Goal: Transaction & Acquisition: Obtain resource

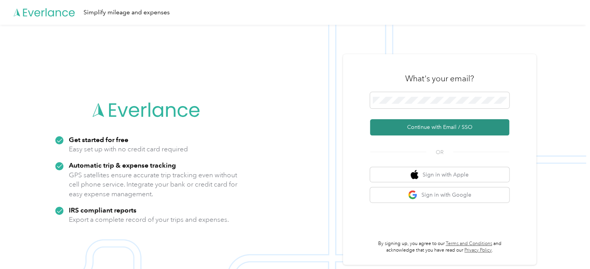
click at [429, 130] on button "Continue with Email / SSO" at bounding box center [439, 127] width 139 height 16
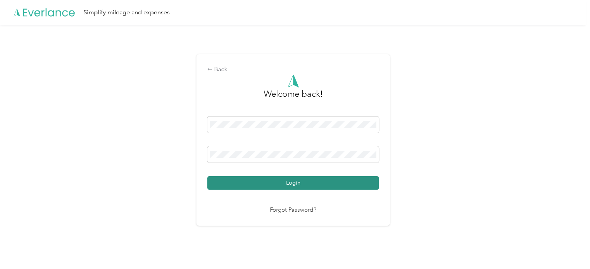
click at [284, 184] on button "Login" at bounding box center [293, 183] width 172 height 14
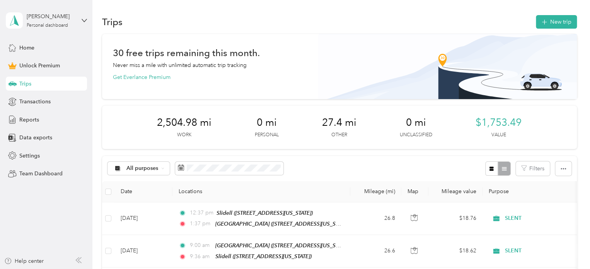
click at [364, 159] on div "All purposes Filters" at bounding box center [339, 168] width 475 height 25
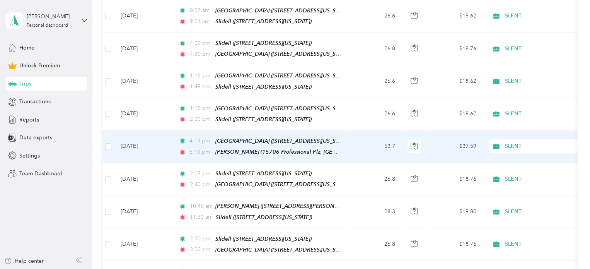
scroll to position [387, 0]
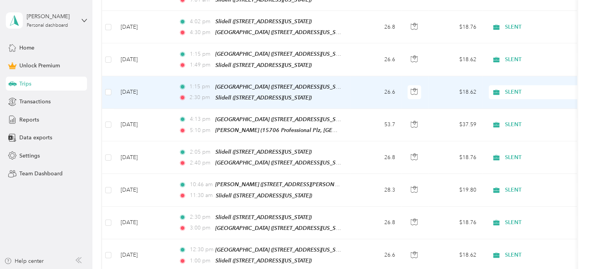
click at [366, 84] on td "26.6" at bounding box center [375, 92] width 51 height 32
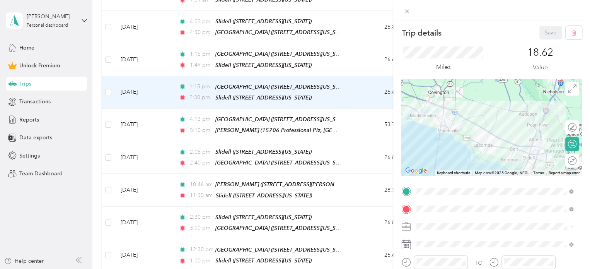
click at [296, 75] on div "Trip details Save This trip cannot be edited because it is either under review,…" at bounding box center [295, 134] width 590 height 269
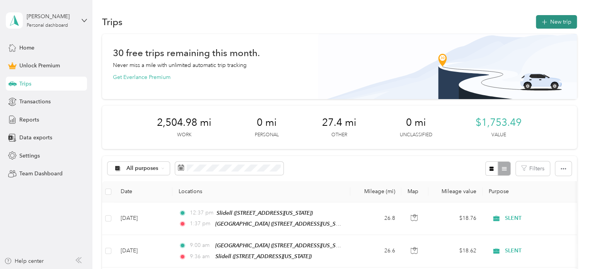
click at [555, 18] on button "New trip" at bounding box center [556, 22] width 41 height 14
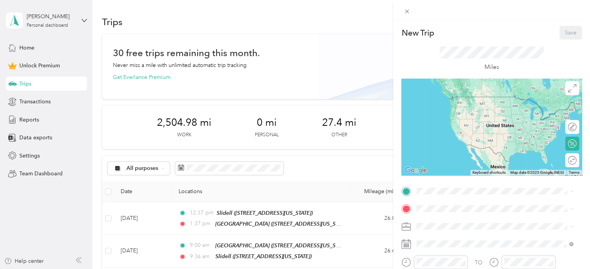
click at [453, 152] on div "Slidell" at bounding box center [469, 148] width 77 height 7
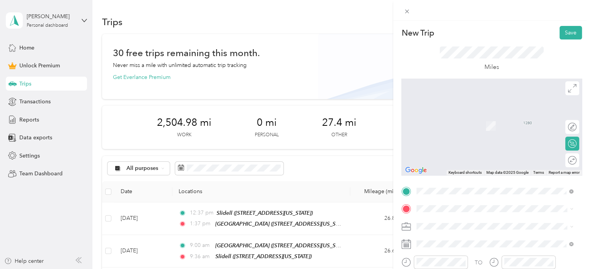
click at [464, 123] on span "[STREET_ADDRESS][US_STATE]" at bounding box center [469, 126] width 77 height 7
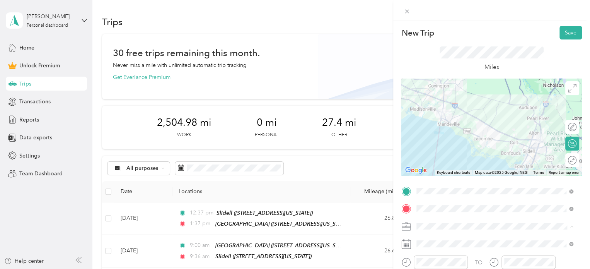
click at [448, 143] on div "SLENT" at bounding box center [494, 145] width 151 height 8
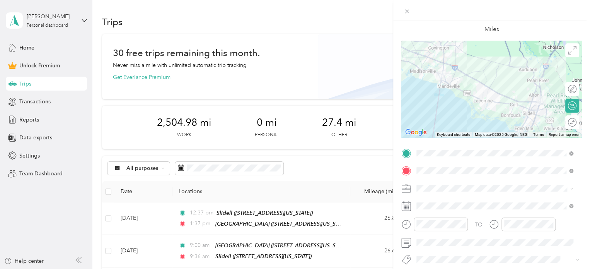
scroll to position [39, 0]
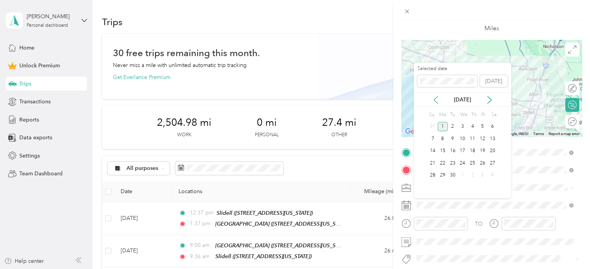
click at [437, 97] on icon at bounding box center [436, 99] width 4 height 7
click at [455, 161] on div "22" at bounding box center [453, 163] width 10 height 10
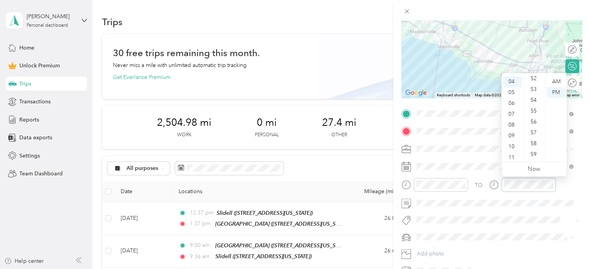
scroll to position [260, 0]
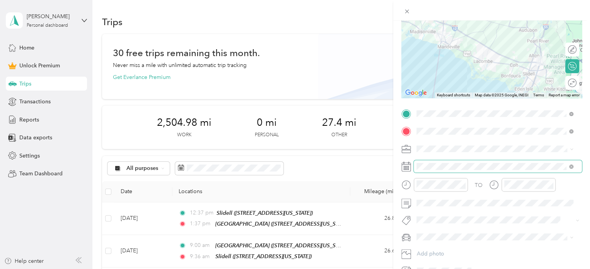
click at [475, 161] on span at bounding box center [498, 166] width 168 height 12
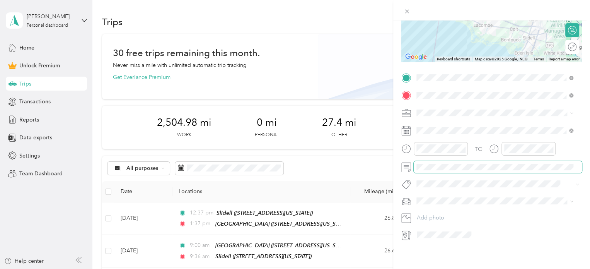
scroll to position [116, 0]
click at [478, 214] on li "Lexus Es350" at bounding box center [495, 212] width 162 height 14
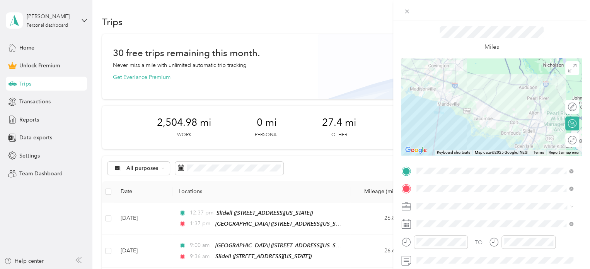
scroll to position [0, 0]
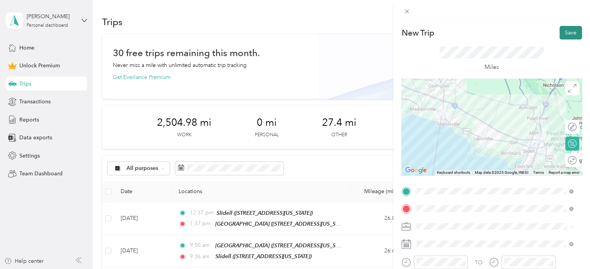
click at [560, 31] on button "Save" at bounding box center [571, 33] width 22 height 14
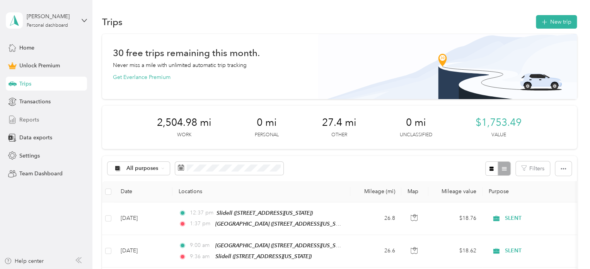
click at [34, 120] on span "Reports" at bounding box center [29, 120] width 20 height 8
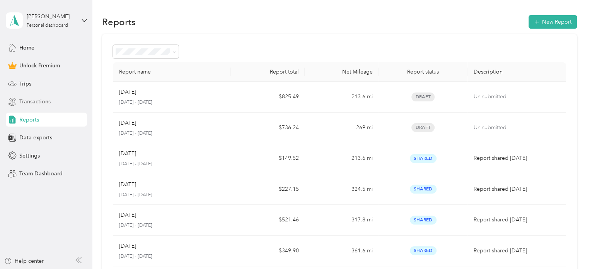
click at [34, 100] on span "Transactions" at bounding box center [34, 101] width 31 height 8
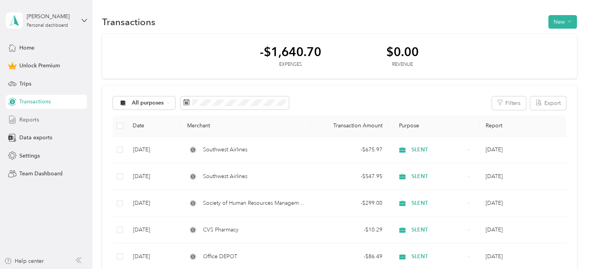
click at [31, 120] on span "Reports" at bounding box center [29, 120] width 20 height 8
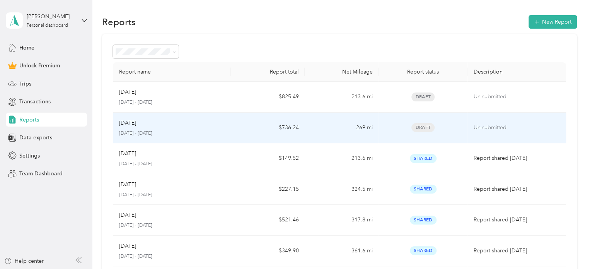
click at [243, 124] on td "$736.24" at bounding box center [268, 128] width 74 height 31
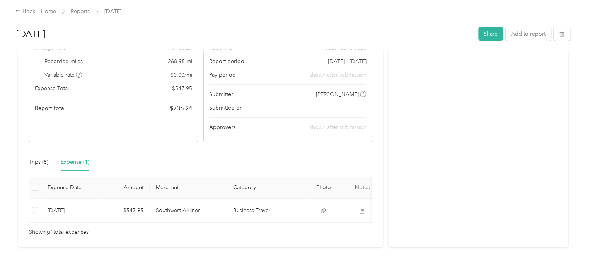
scroll to position [77, 0]
click at [40, 162] on div "Trips (8)" at bounding box center [38, 161] width 19 height 9
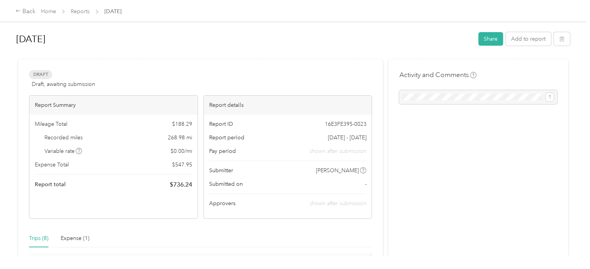
scroll to position [0, 0]
click at [491, 37] on button "Share" at bounding box center [490, 39] width 25 height 14
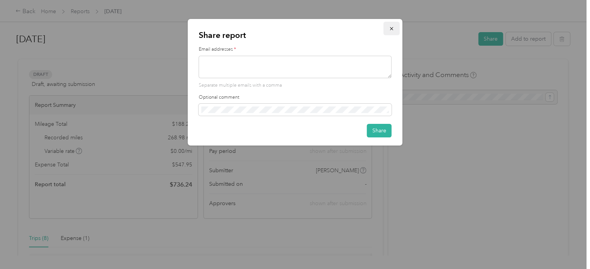
click at [391, 29] on icon "button" at bounding box center [391, 28] width 5 height 5
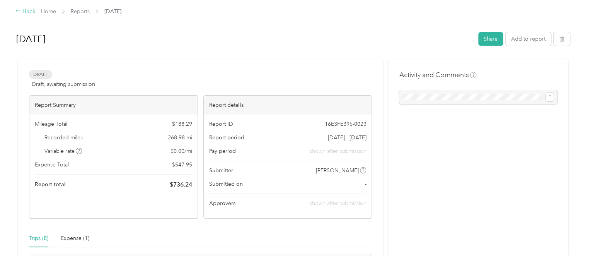
click at [31, 10] on div "Back" at bounding box center [25, 11] width 20 height 9
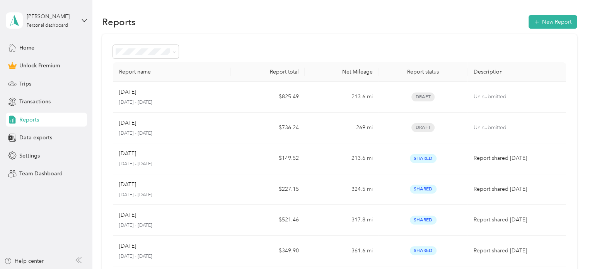
click at [34, 117] on span "Reports" at bounding box center [29, 120] width 20 height 8
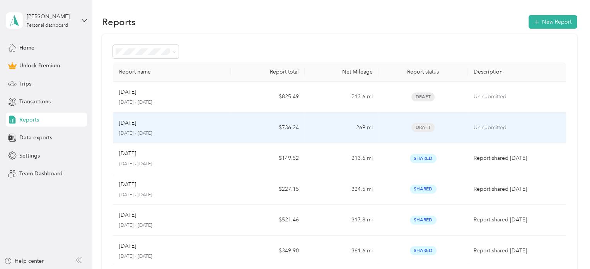
click at [299, 128] on td "$736.24" at bounding box center [268, 128] width 74 height 31
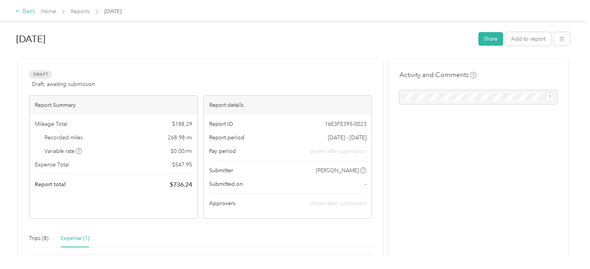
click at [32, 14] on div "Back" at bounding box center [25, 11] width 20 height 9
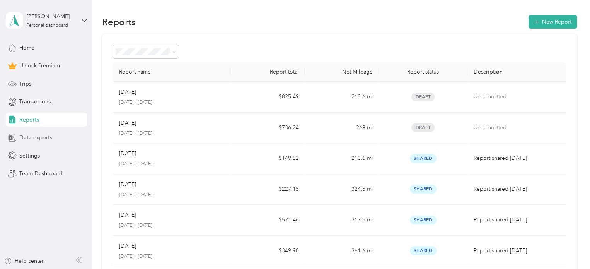
click at [36, 139] on span "Data exports" at bounding box center [35, 137] width 33 height 8
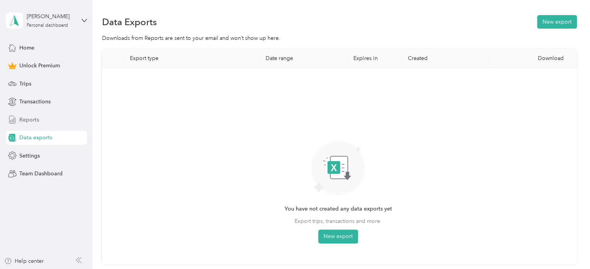
click at [39, 118] on div "Reports" at bounding box center [46, 120] width 81 height 14
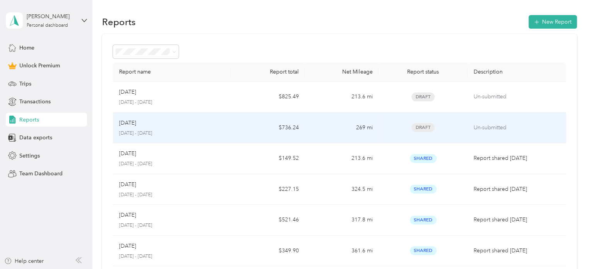
click at [213, 122] on div "[DATE]" at bounding box center [172, 123] width 106 height 9
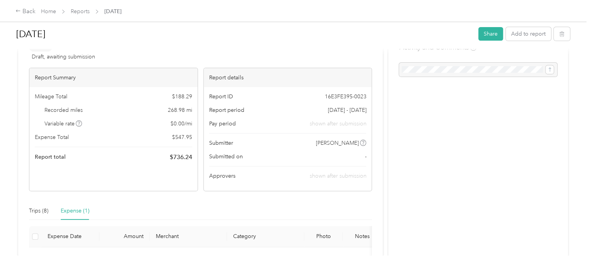
scroll to position [107, 0]
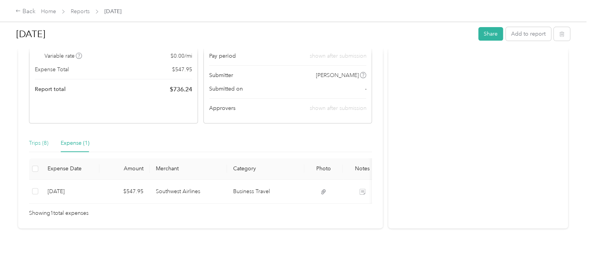
click at [40, 138] on div "Trips (8)" at bounding box center [38, 143] width 19 height 18
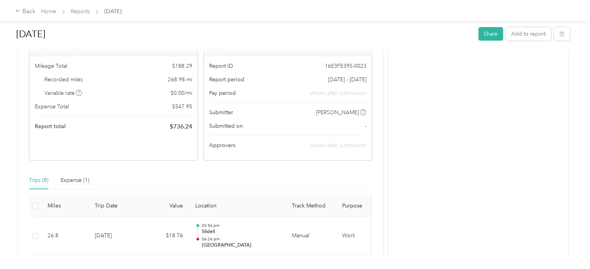
scroll to position [0, 0]
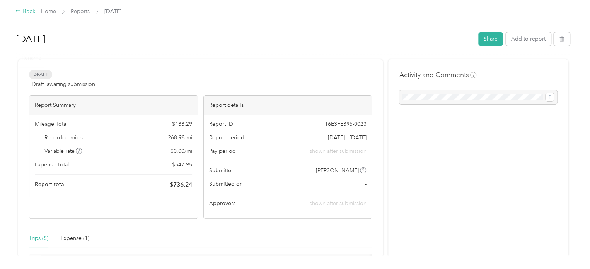
click at [24, 10] on div "Back" at bounding box center [25, 11] width 20 height 9
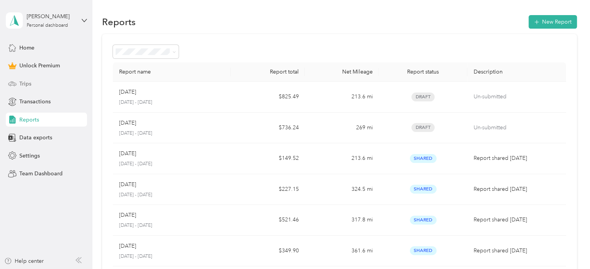
click at [31, 82] on div "Trips" at bounding box center [46, 84] width 81 height 14
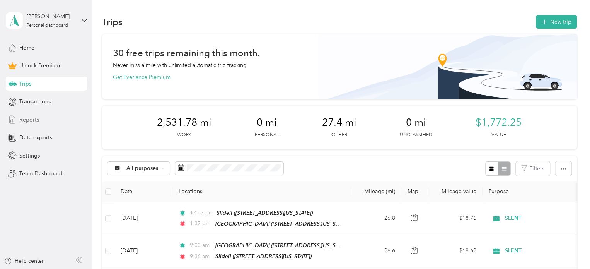
click at [31, 120] on span "Reports" at bounding box center [29, 120] width 20 height 8
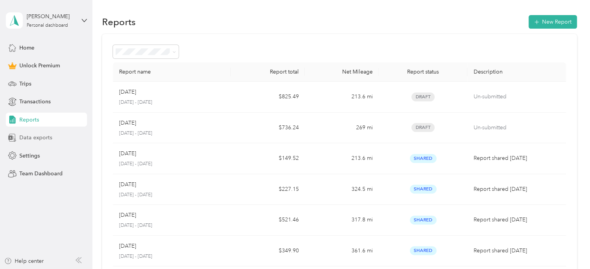
click at [35, 139] on span "Data exports" at bounding box center [35, 137] width 33 height 8
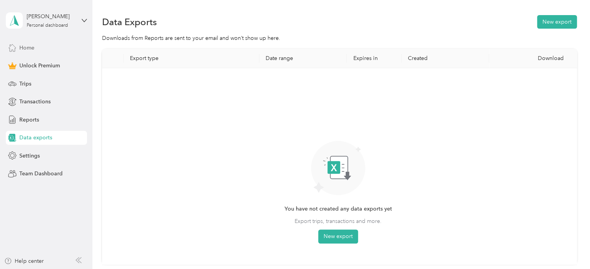
click at [28, 50] on span "Home" at bounding box center [26, 48] width 15 height 8
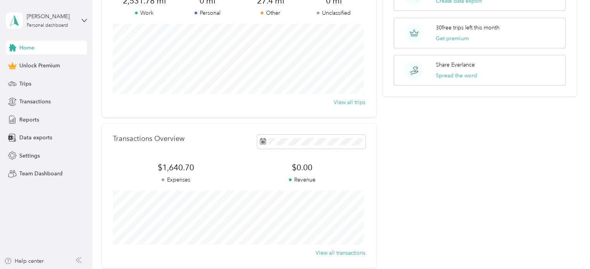
scroll to position [116, 0]
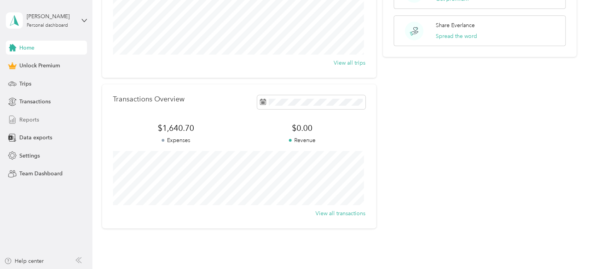
click at [34, 116] on span "Reports" at bounding box center [29, 120] width 20 height 8
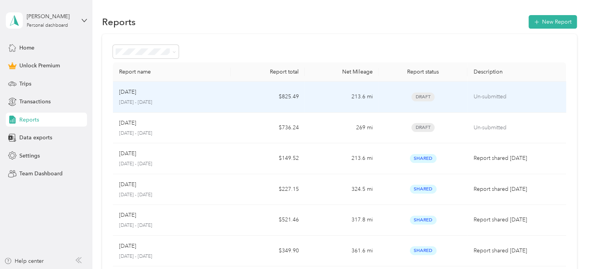
click at [244, 98] on td "$825.49" at bounding box center [268, 97] width 74 height 31
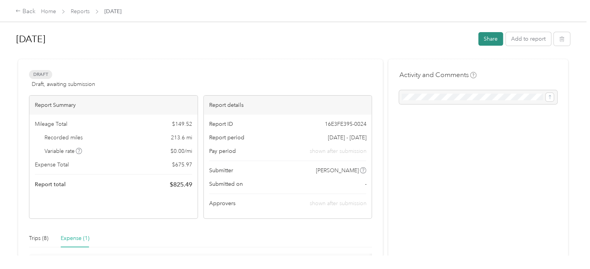
click at [497, 41] on button "Share" at bounding box center [490, 39] width 25 height 14
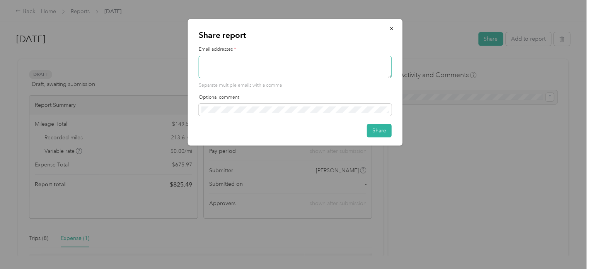
click at [330, 68] on textarea at bounding box center [295, 67] width 193 height 22
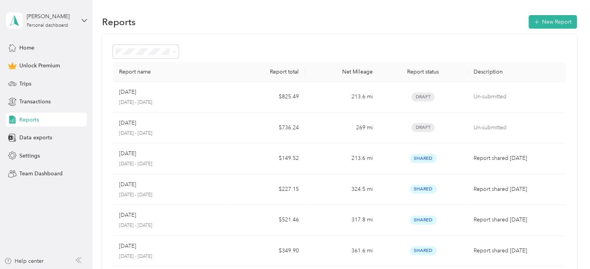
drag, startPoint x: 37, startPoint y: 134, endPoint x: 84, endPoint y: 127, distance: 47.8
click at [37, 135] on span "Data exports" at bounding box center [35, 137] width 33 height 8
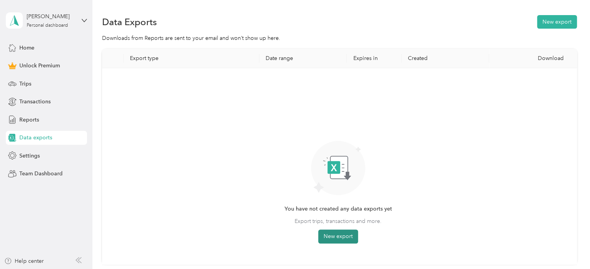
click at [331, 233] on button "New export" at bounding box center [338, 236] width 40 height 14
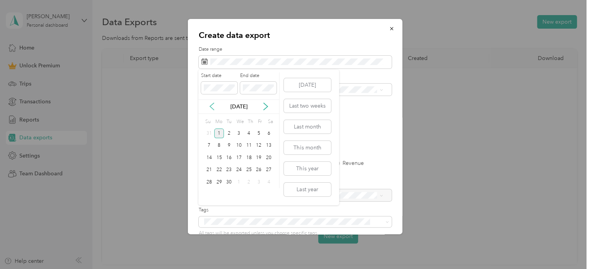
click at [212, 108] on icon at bounding box center [212, 106] width 4 height 7
click at [228, 135] on div "1" at bounding box center [229, 133] width 10 height 10
click at [248, 180] on div "31" at bounding box center [249, 182] width 10 height 10
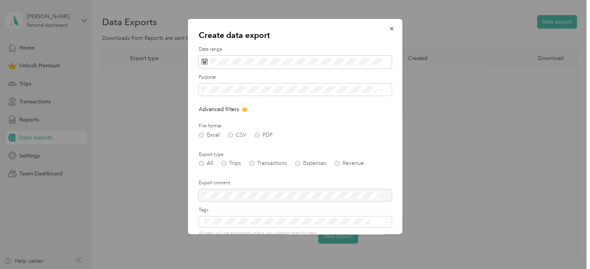
click at [247, 142] on div "SLENT" at bounding box center [292, 144] width 176 height 8
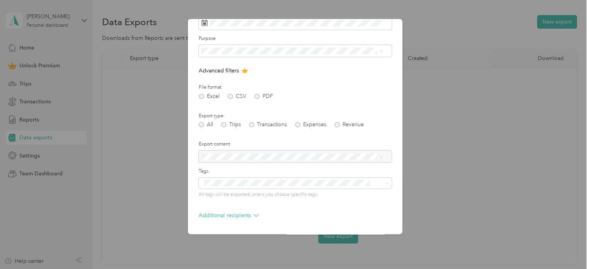
scroll to position [66, 0]
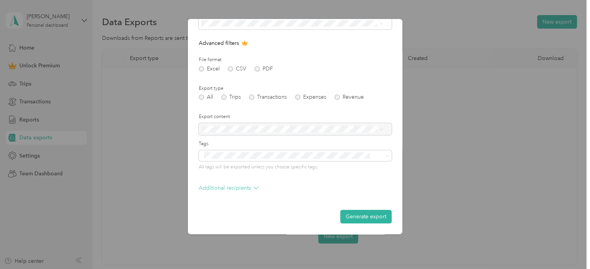
click at [251, 190] on p "Additional recipients" at bounding box center [229, 188] width 60 height 8
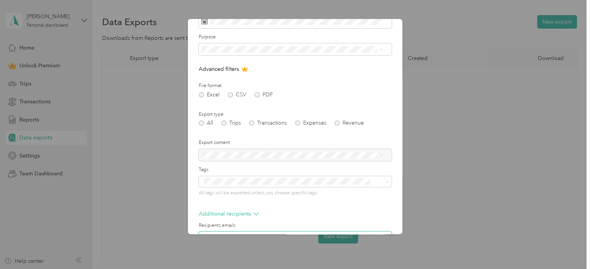
scroll to position [97, 0]
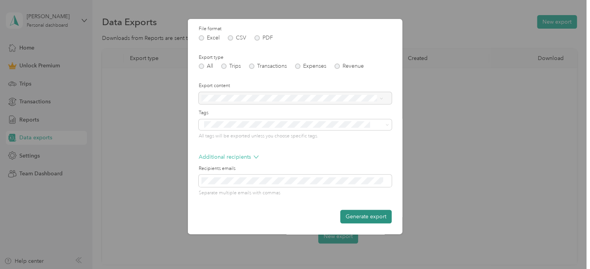
click at [362, 215] on button "Generate export" at bounding box center [365, 217] width 51 height 14
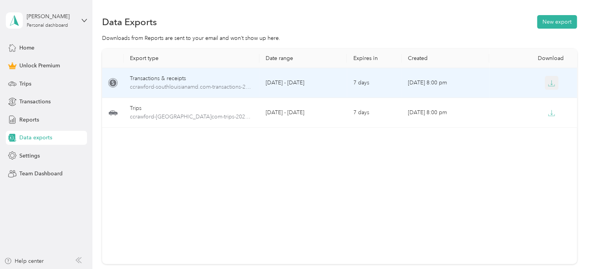
click at [550, 79] on span "button" at bounding box center [551, 82] width 7 height 7
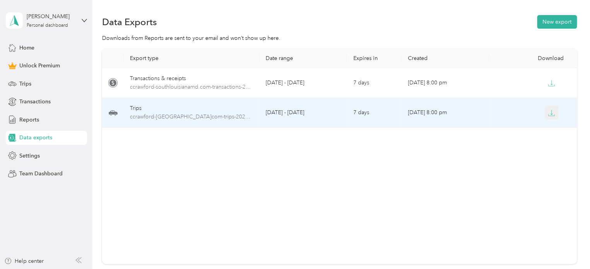
click at [551, 113] on icon "button" at bounding box center [551, 112] width 7 height 7
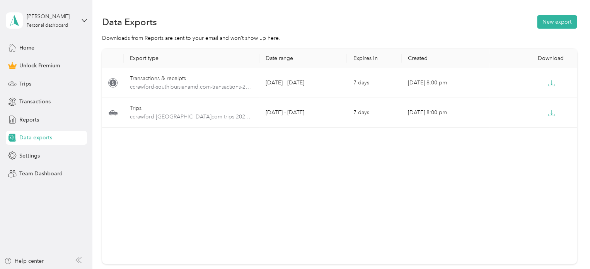
drag, startPoint x: 548, startPoint y: 5, endPoint x: 404, endPoint y: 41, distance: 149.2
click at [404, 41] on div "Downloads from Reports are sent to your email and won’t show up here." at bounding box center [339, 38] width 475 height 8
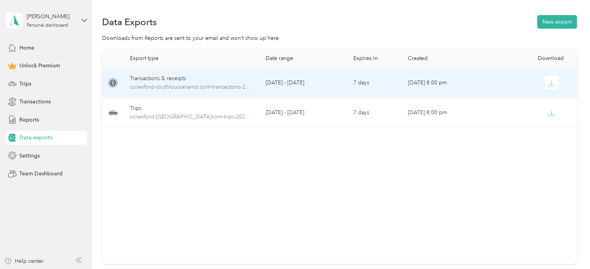
click at [399, 92] on td "7 days" at bounding box center [374, 83] width 55 height 30
click at [551, 83] on icon "button" at bounding box center [551, 83] width 7 height 7
click at [207, 86] on span "ccrawford-southlouisianamd.com-transactions-2025-07-01-2025-07-31.xlsx" at bounding box center [191, 87] width 123 height 9
click at [202, 77] on div "Transactions & receipts" at bounding box center [191, 78] width 123 height 9
click at [342, 81] on td "[DATE] - [DATE]" at bounding box center [303, 83] width 87 height 30
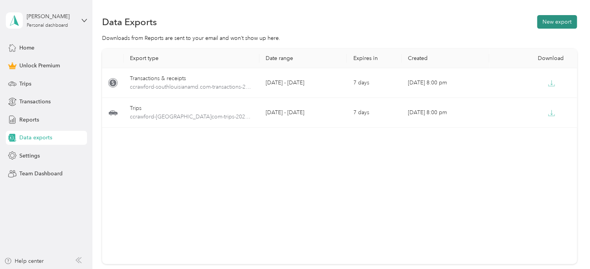
click at [559, 17] on button "New export" at bounding box center [557, 22] width 40 height 14
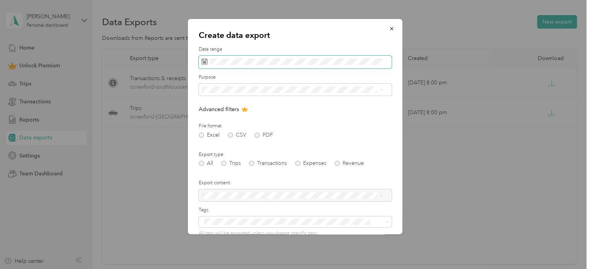
click at [209, 70] on form "Date range Purpose Advanced filters File format Excel CSV PDF Export type All T…" at bounding box center [295, 167] width 193 height 243
click at [205, 64] on icon at bounding box center [205, 61] width 6 height 6
click at [204, 60] on icon at bounding box center [205, 60] width 6 height 0
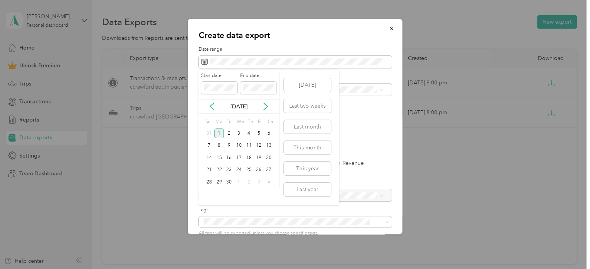
click at [302, 119] on div "[DATE] Last two weeks Last month This month This year Last year" at bounding box center [306, 137] width 49 height 135
click at [316, 127] on button "Last month" at bounding box center [307, 127] width 47 height 14
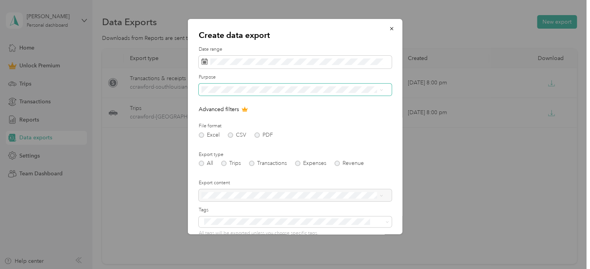
click at [256, 93] on span at bounding box center [295, 90] width 193 height 12
click at [237, 140] on div "SLENT" at bounding box center [292, 144] width 176 height 8
click at [257, 134] on div "Excel CSV PDF" at bounding box center [295, 134] width 193 height 5
click at [231, 135] on div "Excel CSV PDF" at bounding box center [295, 134] width 193 height 5
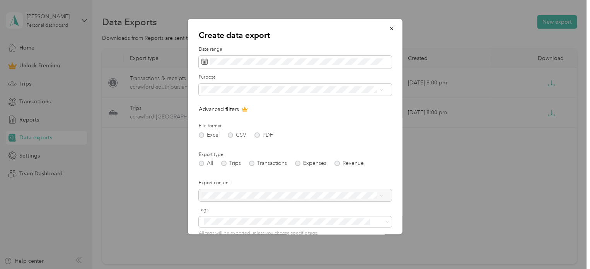
click at [221, 167] on form "Date range Purpose Advanced filters File format Excel CSV PDF Export type All T…" at bounding box center [295, 167] width 193 height 243
click at [389, 29] on icon "button" at bounding box center [391, 28] width 5 height 5
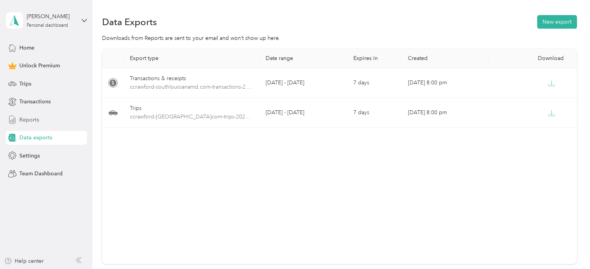
click at [34, 118] on span "Reports" at bounding box center [29, 120] width 20 height 8
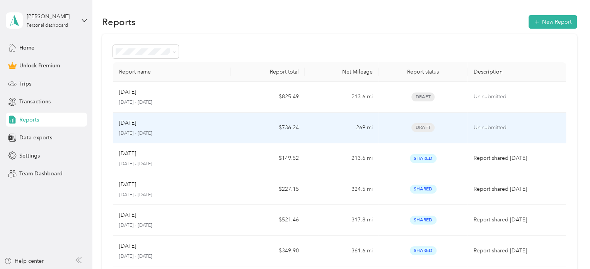
click at [247, 129] on td "$736.24" at bounding box center [268, 128] width 74 height 31
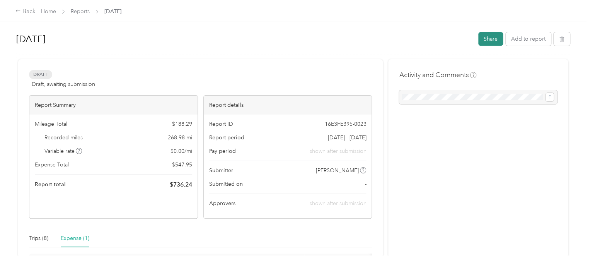
click at [489, 39] on button "Share" at bounding box center [490, 39] width 25 height 14
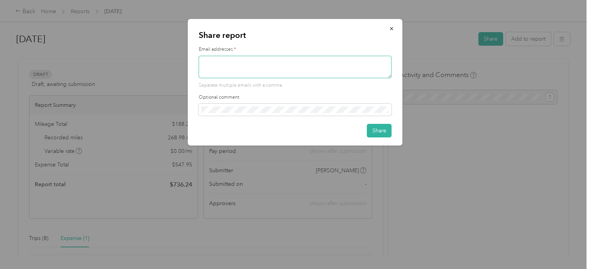
click at [316, 66] on textarea at bounding box center [295, 67] width 193 height 22
type textarea "c"
type textarea "[EMAIL_ADDRESS][DOMAIN_NAME]"
click at [384, 132] on button "Share" at bounding box center [379, 131] width 25 height 14
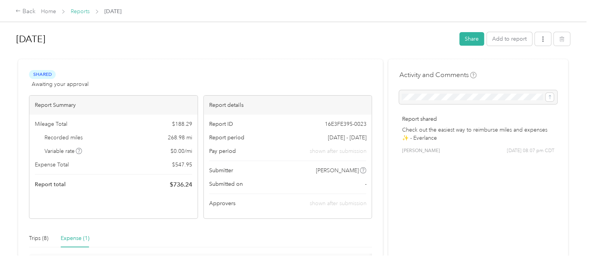
click at [83, 10] on link "Reports" at bounding box center [80, 11] width 19 height 7
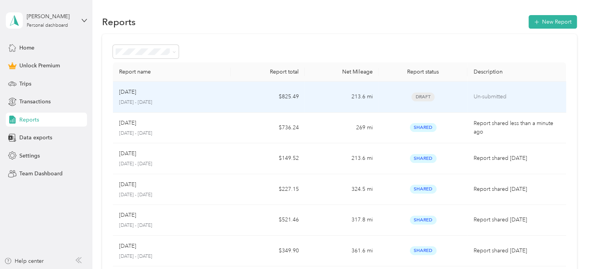
click at [194, 100] on p "[DATE] - [DATE]" at bounding box center [172, 102] width 106 height 7
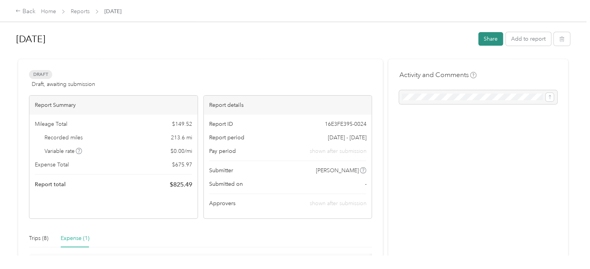
click at [487, 33] on button "Share" at bounding box center [490, 39] width 25 height 14
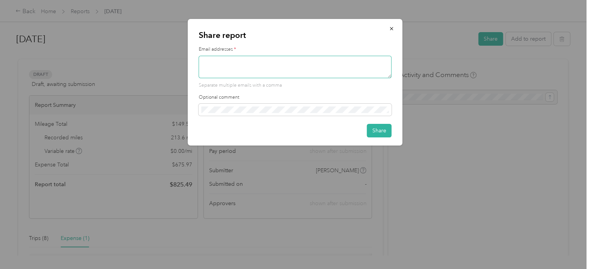
click at [251, 63] on textarea at bounding box center [295, 67] width 193 height 22
type textarea "[EMAIL_ADDRESS][DOMAIN_NAME]"
click at [379, 128] on button "Share" at bounding box center [379, 131] width 25 height 14
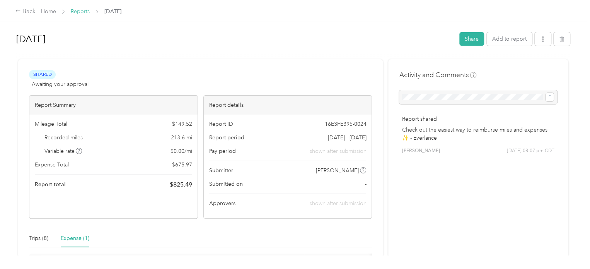
click at [84, 13] on link "Reports" at bounding box center [80, 11] width 19 height 7
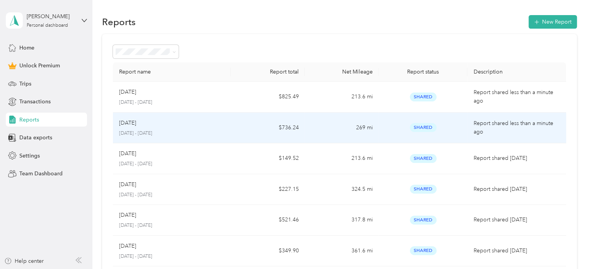
click at [375, 132] on td "269 mi" at bounding box center [342, 128] width 74 height 31
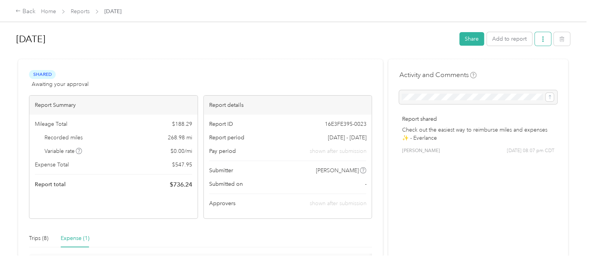
click at [544, 39] on button "button" at bounding box center [543, 39] width 16 height 14
click at [516, 66] on span "Download" at bounding box center [519, 67] width 26 height 8
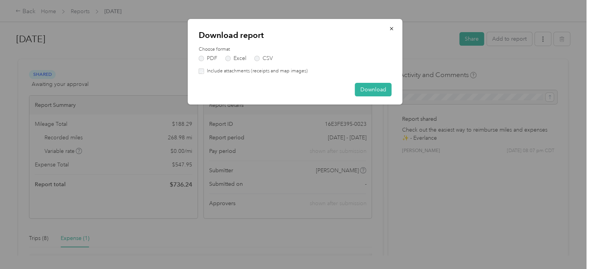
click at [391, 29] on icon "button" at bounding box center [391, 28] width 5 height 5
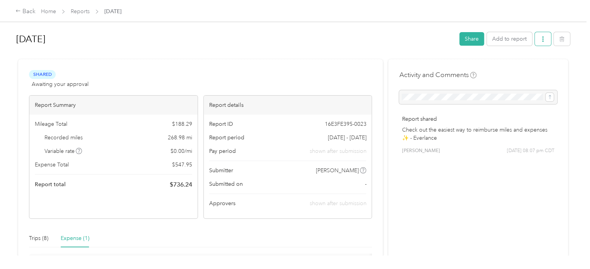
click at [543, 34] on button "button" at bounding box center [543, 39] width 16 height 14
click at [526, 65] on span "Download" at bounding box center [519, 67] width 26 height 8
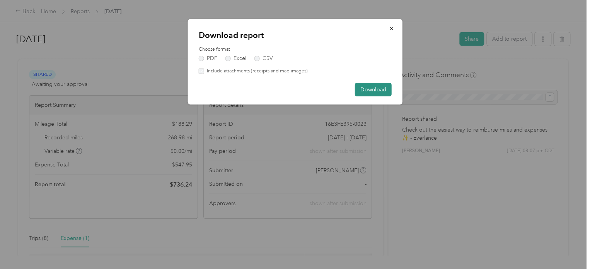
click at [375, 89] on button "Download" at bounding box center [373, 90] width 37 height 14
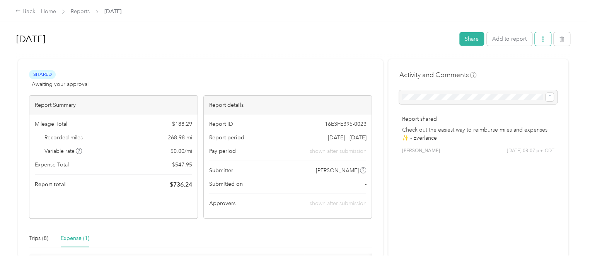
click at [543, 39] on icon "button" at bounding box center [542, 38] width 5 height 5
click at [524, 68] on span "Download" at bounding box center [519, 67] width 26 height 8
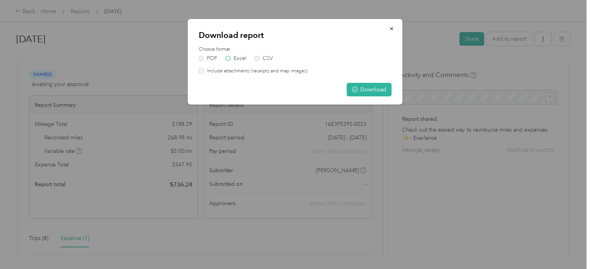
click at [225, 58] on label "Excel" at bounding box center [235, 58] width 21 height 5
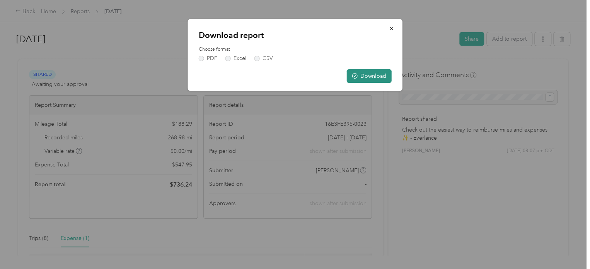
click at [379, 77] on button "Download" at bounding box center [369, 76] width 45 height 14
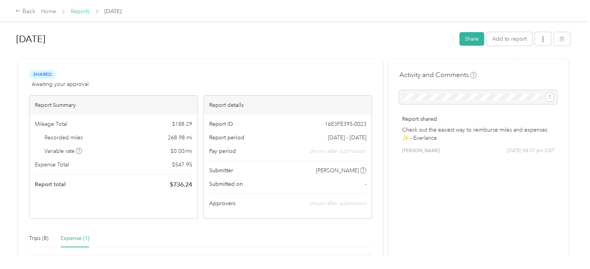
click at [85, 12] on link "Reports" at bounding box center [80, 11] width 19 height 7
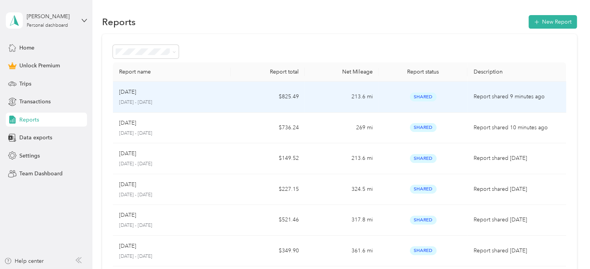
click at [242, 100] on td "$825.49" at bounding box center [268, 97] width 74 height 31
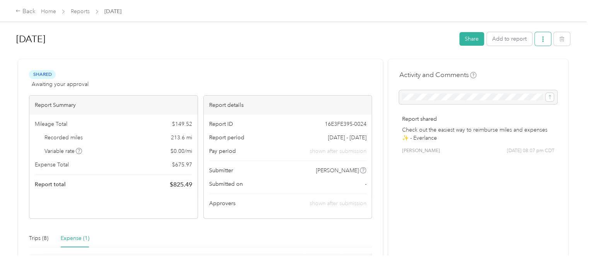
click at [543, 34] on button "button" at bounding box center [543, 39] width 16 height 14
click at [530, 65] on span "Download" at bounding box center [519, 67] width 26 height 8
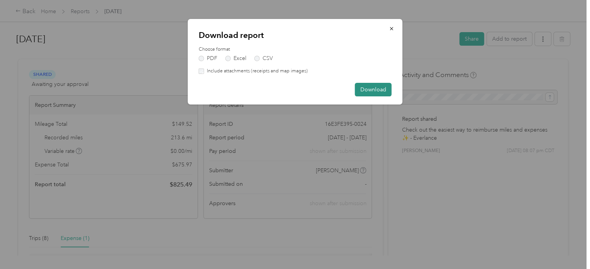
click at [374, 89] on button "Download" at bounding box center [373, 90] width 37 height 14
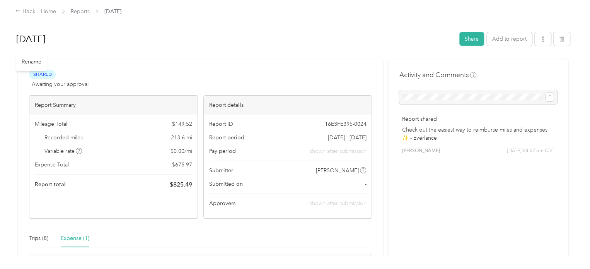
click at [387, 40] on h1 "[DATE]" at bounding box center [235, 39] width 438 height 19
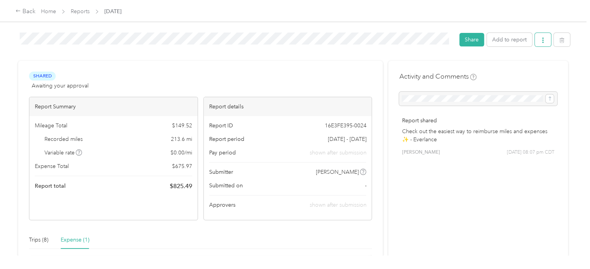
click at [544, 40] on button "button" at bounding box center [543, 40] width 16 height 14
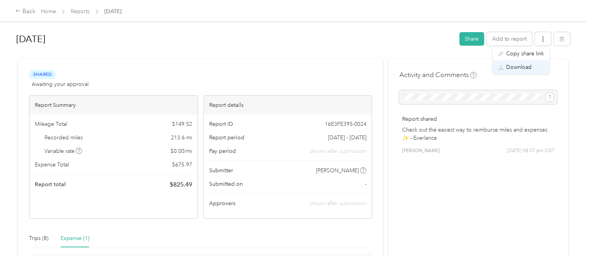
click at [527, 66] on span "Download" at bounding box center [519, 67] width 26 height 8
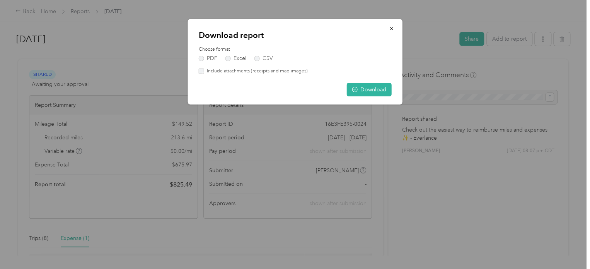
click at [229, 55] on div "Choose format PDF Excel CSV" at bounding box center [295, 53] width 193 height 15
click at [228, 57] on label "Excel" at bounding box center [235, 58] width 21 height 5
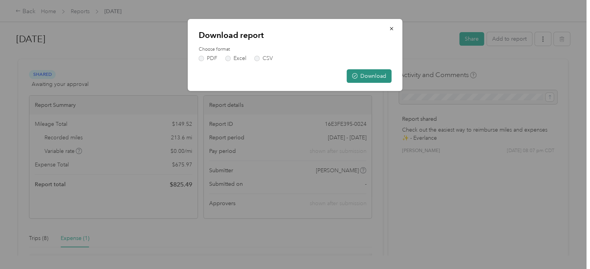
click at [368, 73] on button "Download" at bounding box center [369, 76] width 45 height 14
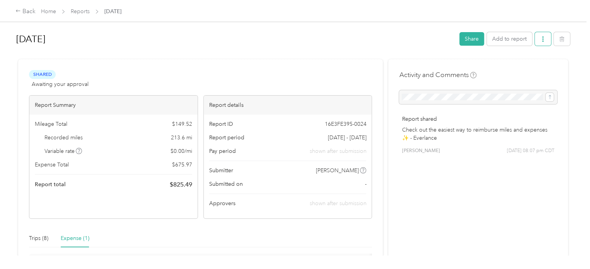
click at [540, 43] on button "button" at bounding box center [543, 39] width 16 height 14
click at [534, 54] on span "Copy share link" at bounding box center [525, 54] width 38 height 8
click at [25, 14] on div "Back" at bounding box center [25, 11] width 20 height 9
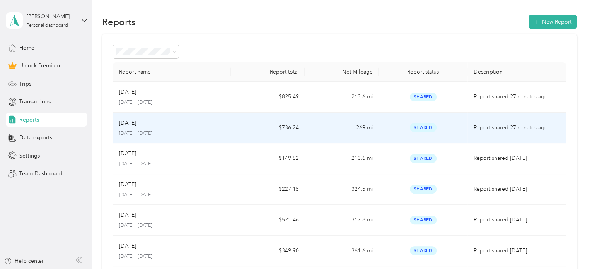
click at [220, 129] on div "[DATE] [DATE] - [DATE]" at bounding box center [172, 128] width 106 height 18
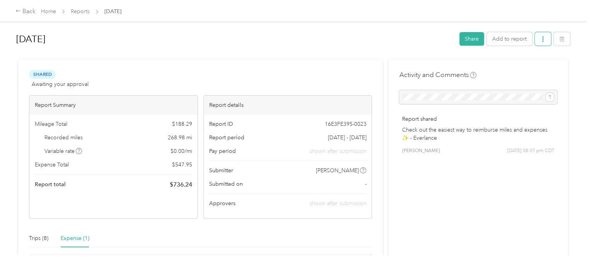
click at [540, 38] on icon "button" at bounding box center [542, 38] width 5 height 5
click at [513, 55] on span "Copy share link" at bounding box center [525, 54] width 38 height 8
